Goal: Find contact information: Find contact information

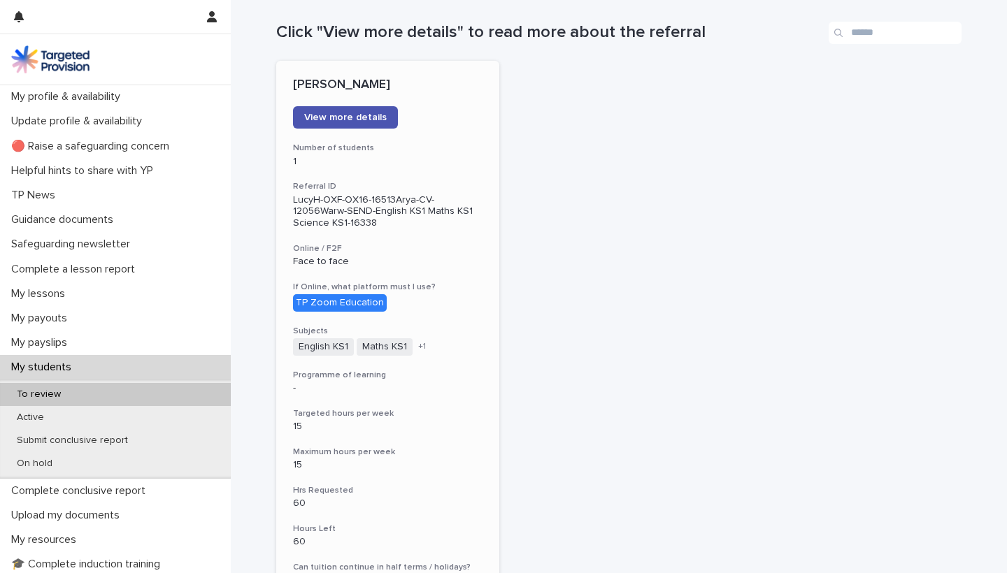
scroll to position [157, 0]
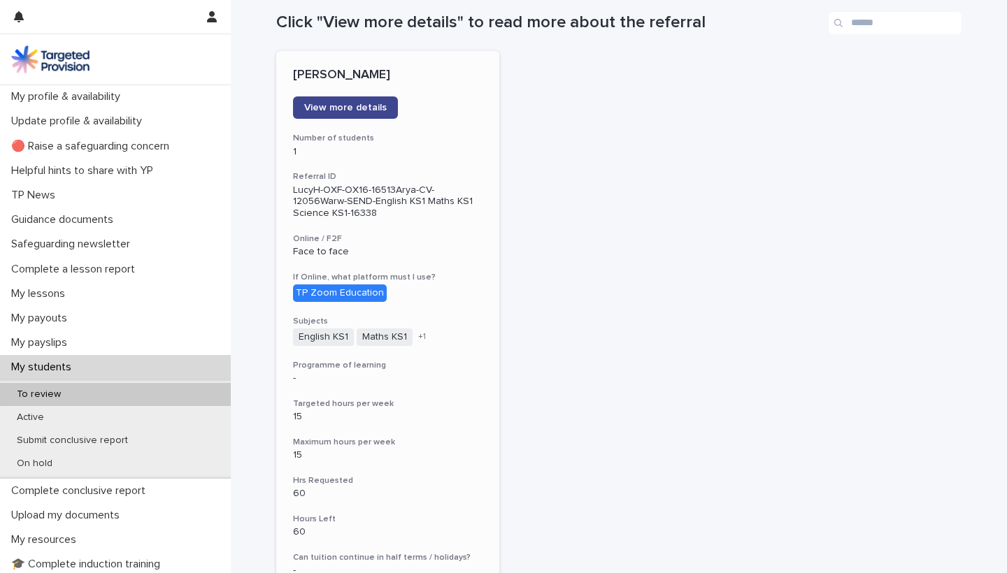
click at [344, 111] on span "View more details" at bounding box center [345, 108] width 83 height 10
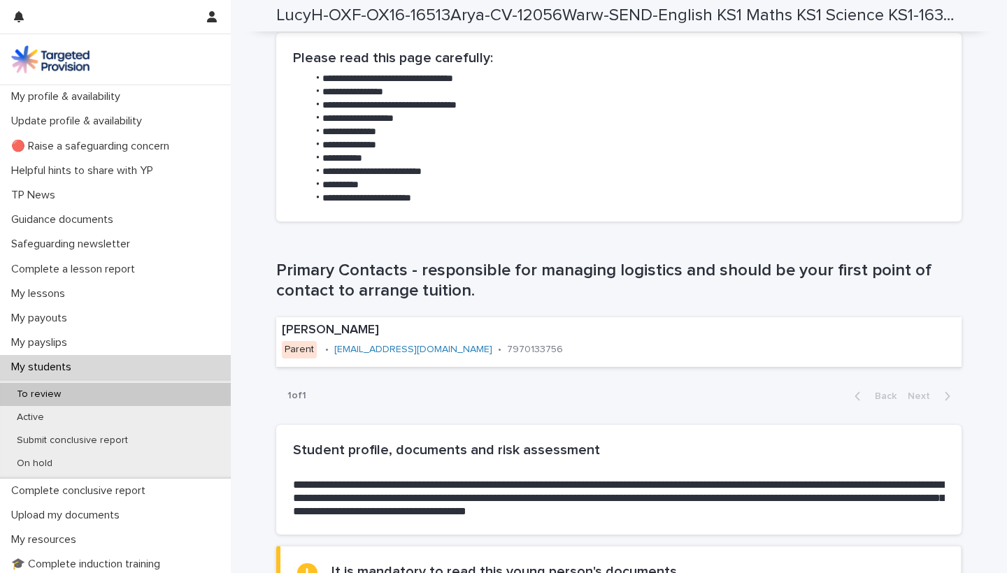
scroll to position [694, 0]
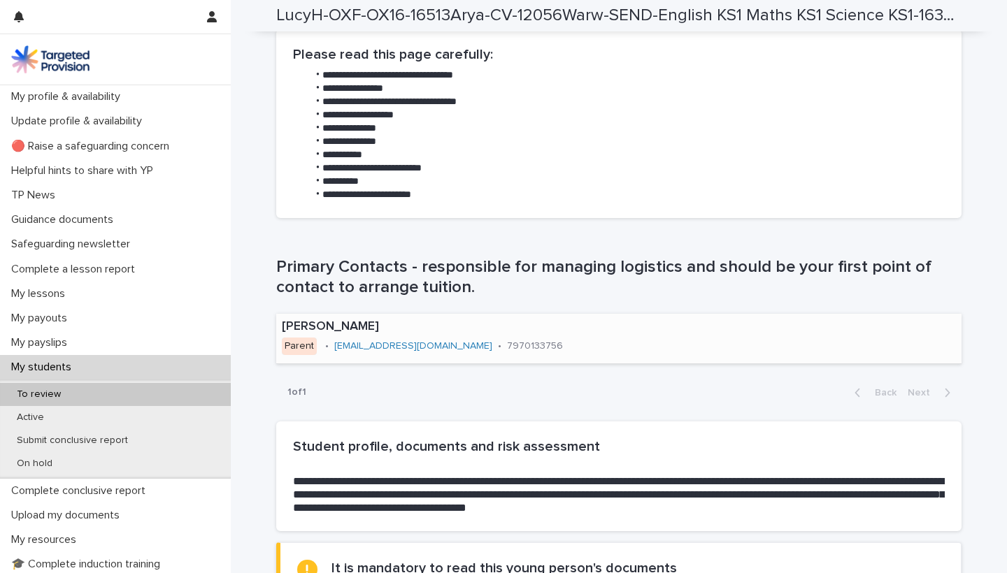
click at [372, 341] on link "[EMAIL_ADDRESS][DOMAIN_NAME]" at bounding box center [413, 346] width 158 height 10
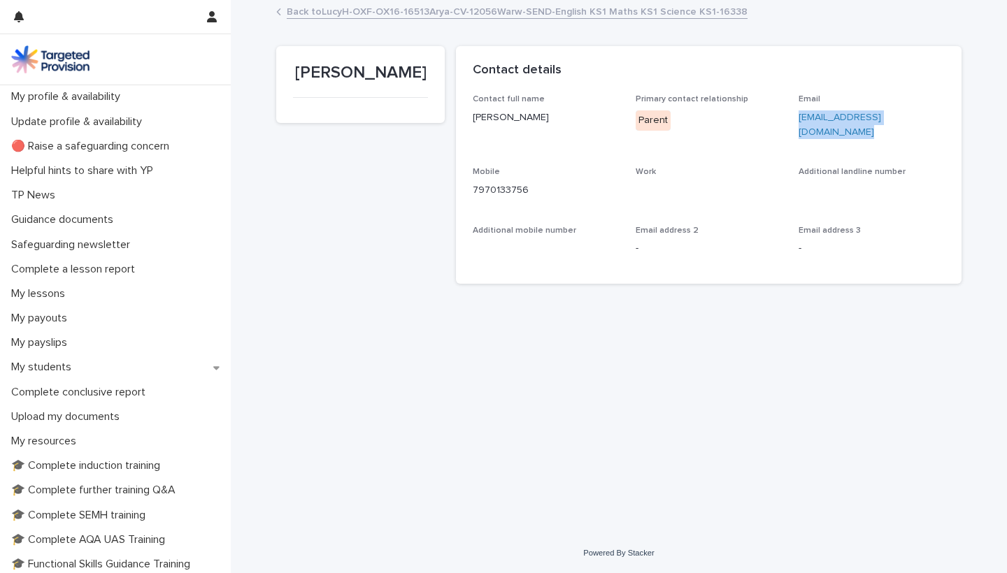
drag, startPoint x: 792, startPoint y: 116, endPoint x: 943, endPoint y: 115, distance: 150.4
click at [943, 115] on div "Contact full name [PERSON_NAME] Primary contact relationship Parent Email [EMAI…" at bounding box center [709, 180] width 472 height 172
copy link "[EMAIL_ADDRESS][DOMAIN_NAME]"
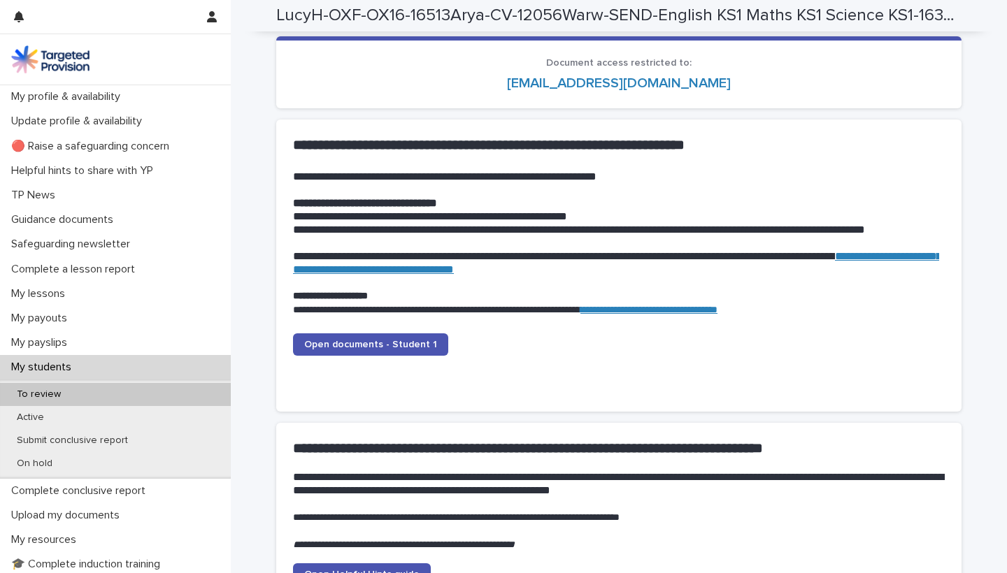
scroll to position [1282, 0]
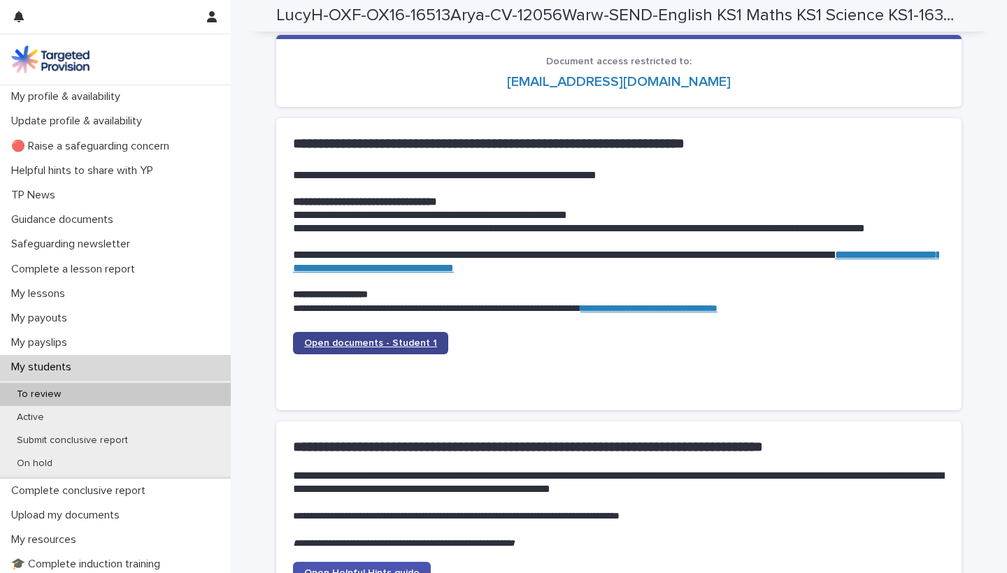
click at [389, 338] on span "Open documents - Student 1" at bounding box center [370, 343] width 133 height 10
click at [358, 338] on span "Open documents - Student 1" at bounding box center [370, 343] width 133 height 10
